Goal: Task Accomplishment & Management: Manage account settings

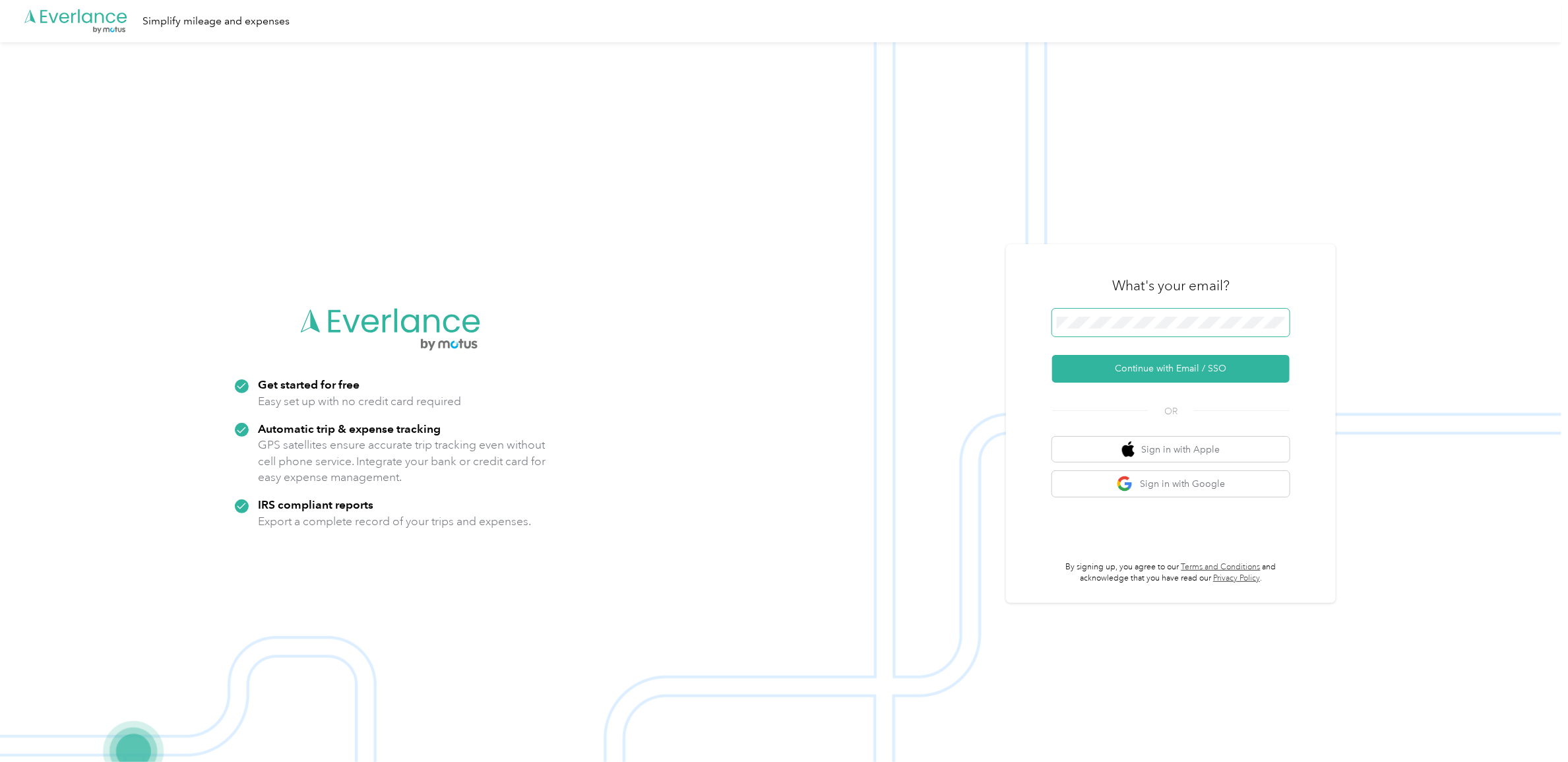
click at [1126, 315] on span at bounding box center [1171, 323] width 238 height 28
click at [1152, 328] on span at bounding box center [1171, 323] width 238 height 28
click at [1128, 278] on div "What's your email?" at bounding box center [1171, 286] width 238 height 46
drag, startPoint x: 1128, startPoint y: 278, endPoint x: 1129, endPoint y: 314, distance: 36.0
click at [1129, 314] on span at bounding box center [1171, 323] width 238 height 28
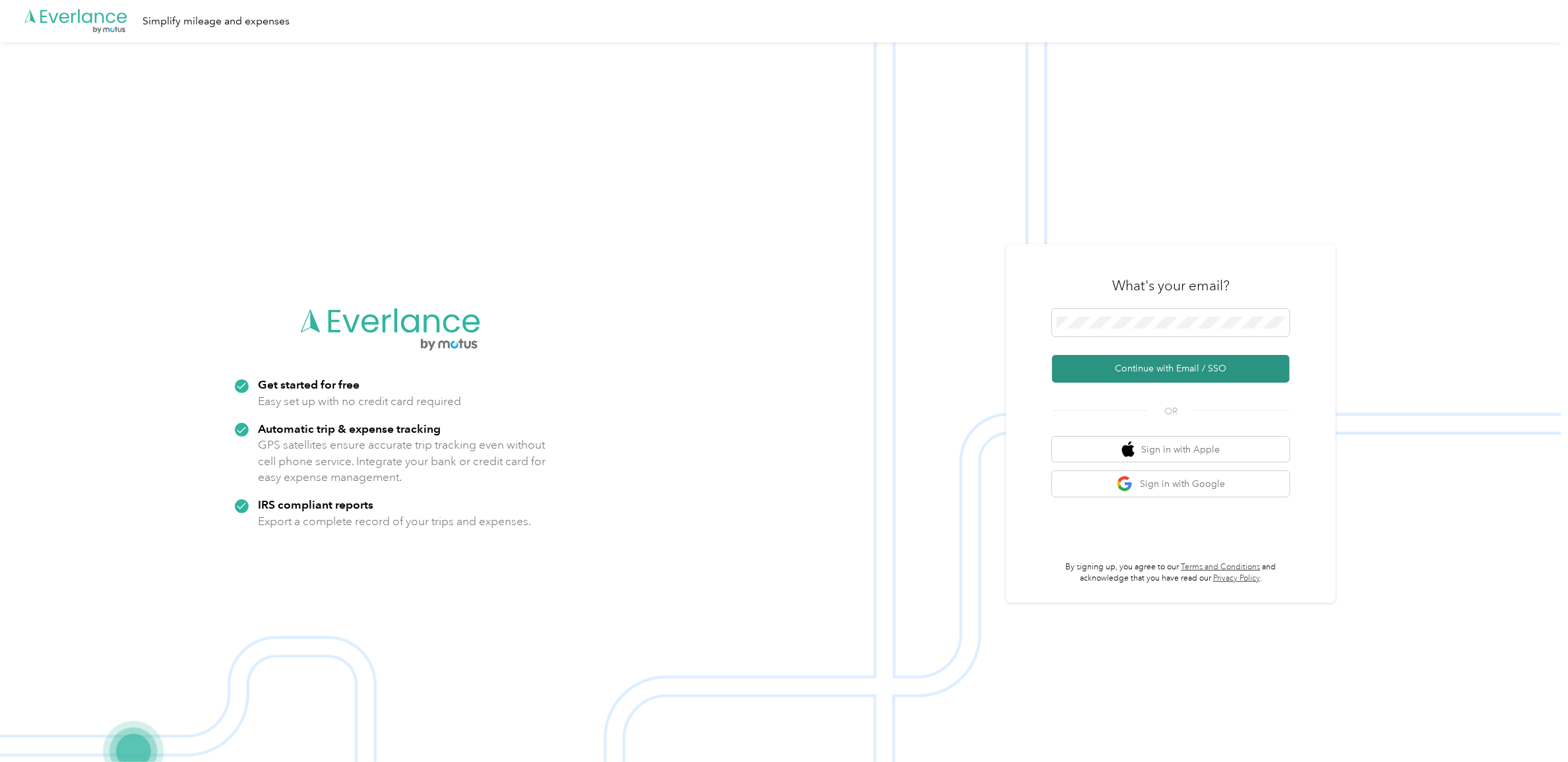
click at [1120, 374] on button "Continue with Email / SSO" at bounding box center [1171, 369] width 238 height 28
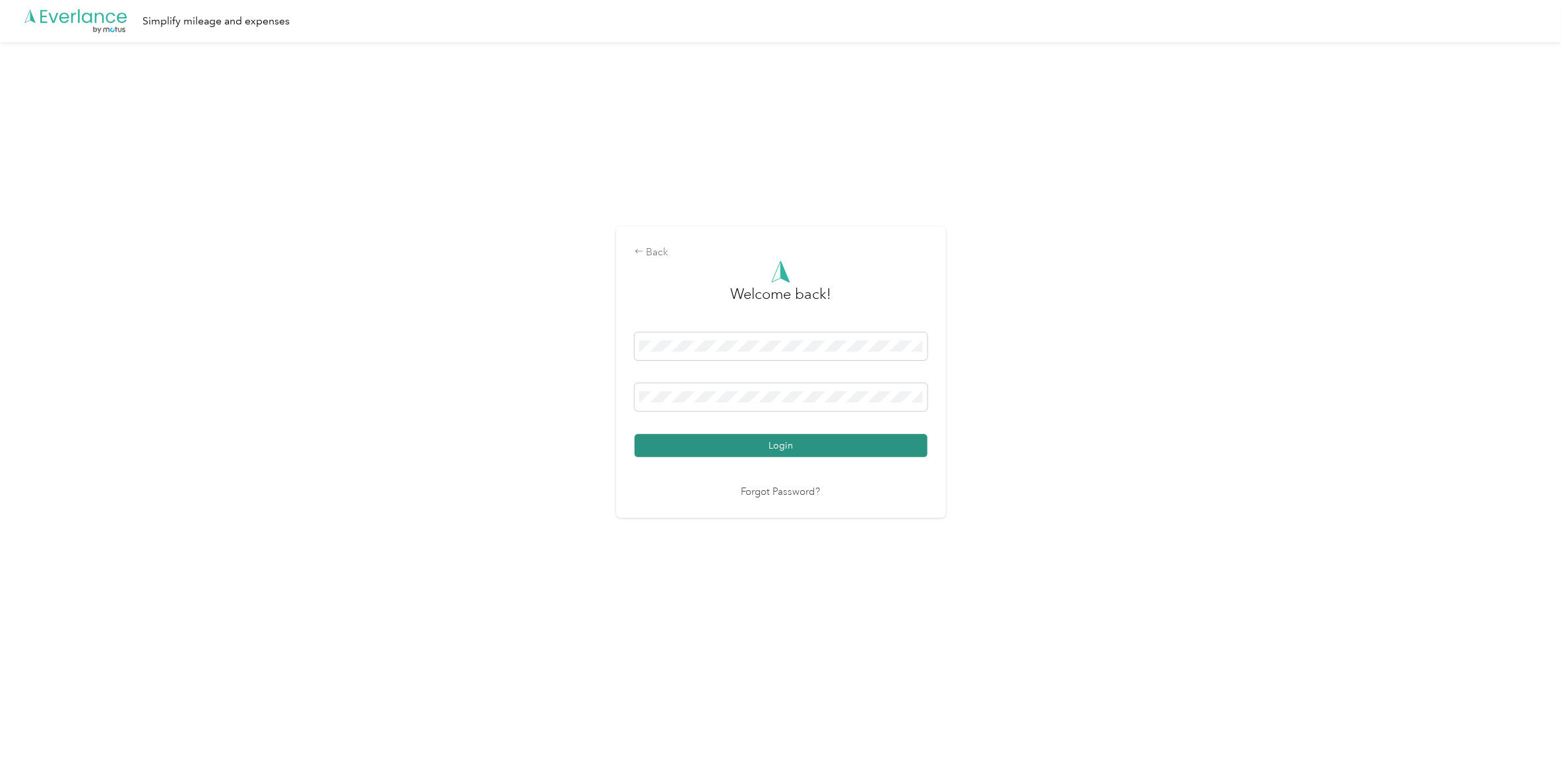
click at [765, 445] on button "Login" at bounding box center [781, 445] width 293 height 23
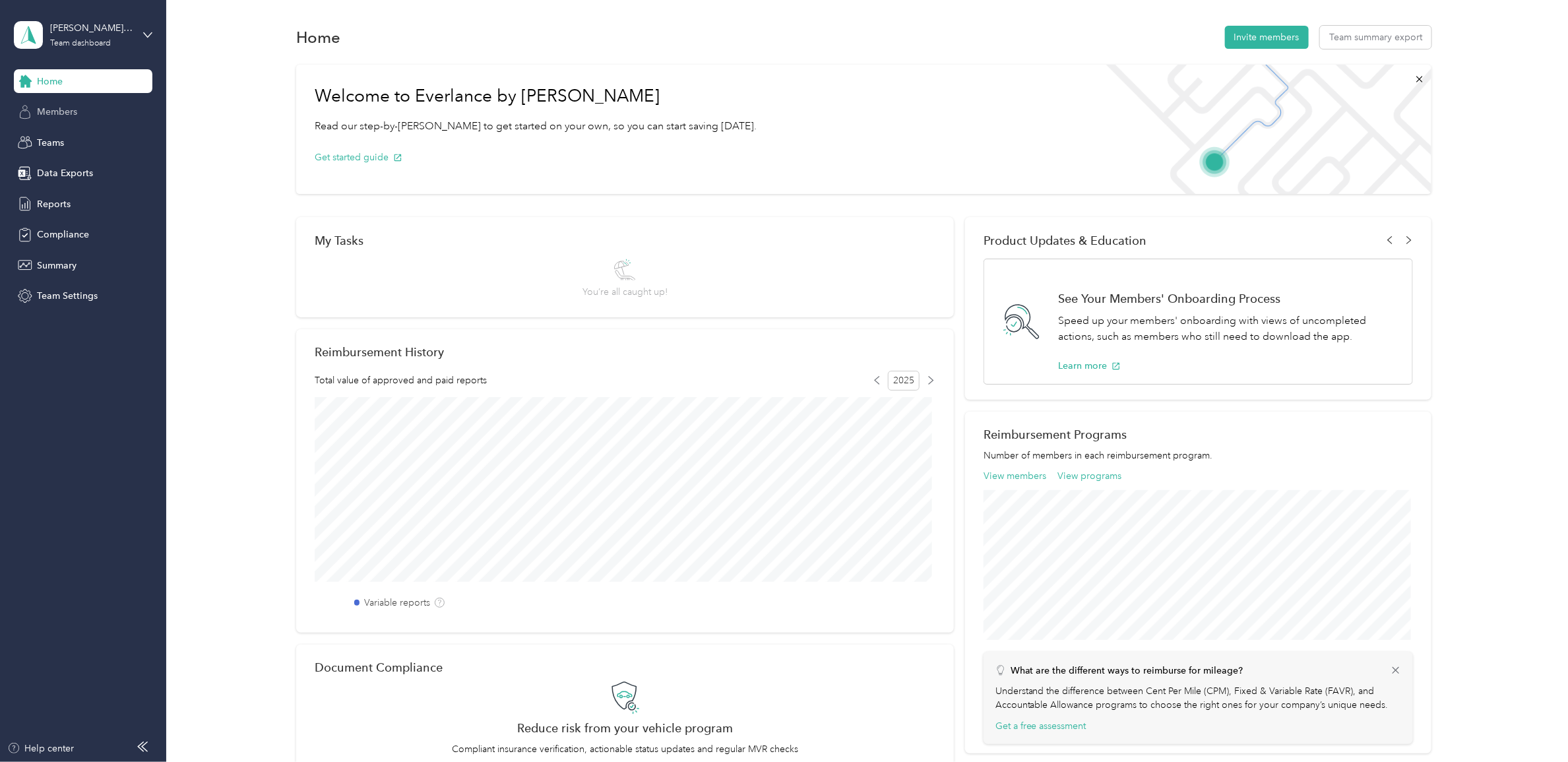
click at [67, 110] on span "Members" at bounding box center [57, 112] width 40 height 14
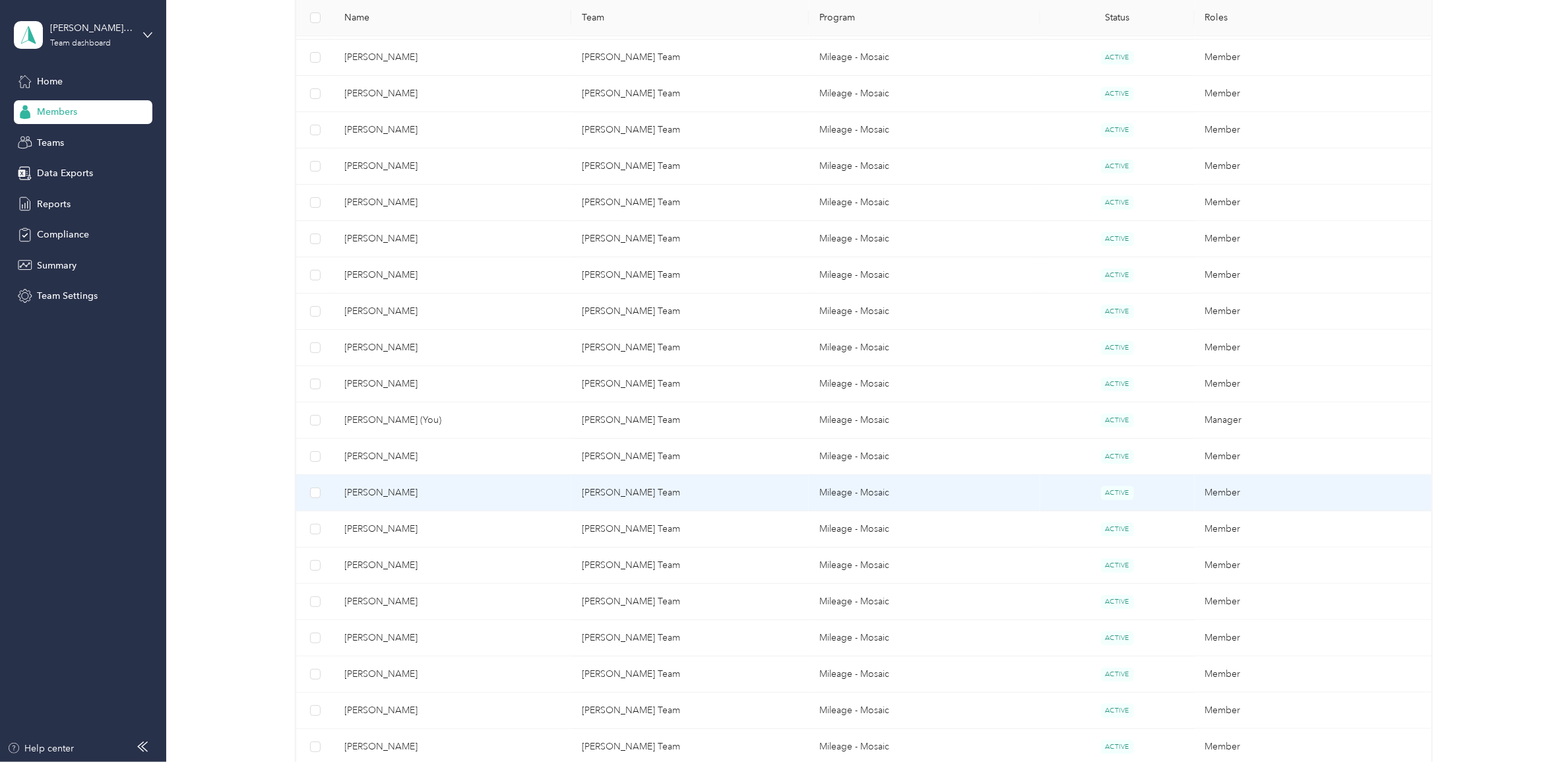
scroll to position [577, 0]
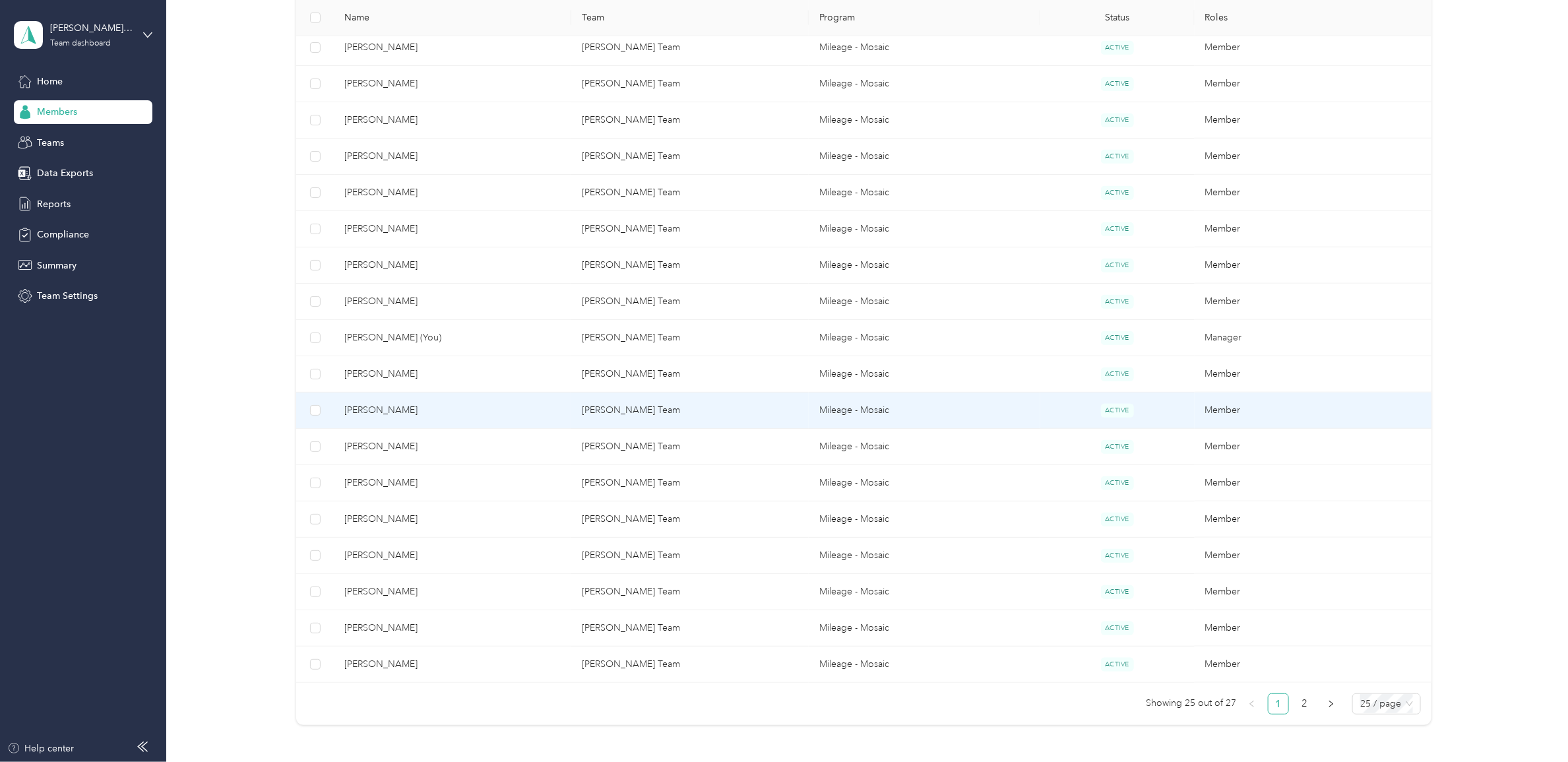
click at [351, 403] on td "[PERSON_NAME]" at bounding box center [453, 410] width 238 height 36
